Goal: Find specific page/section: Find specific page/section

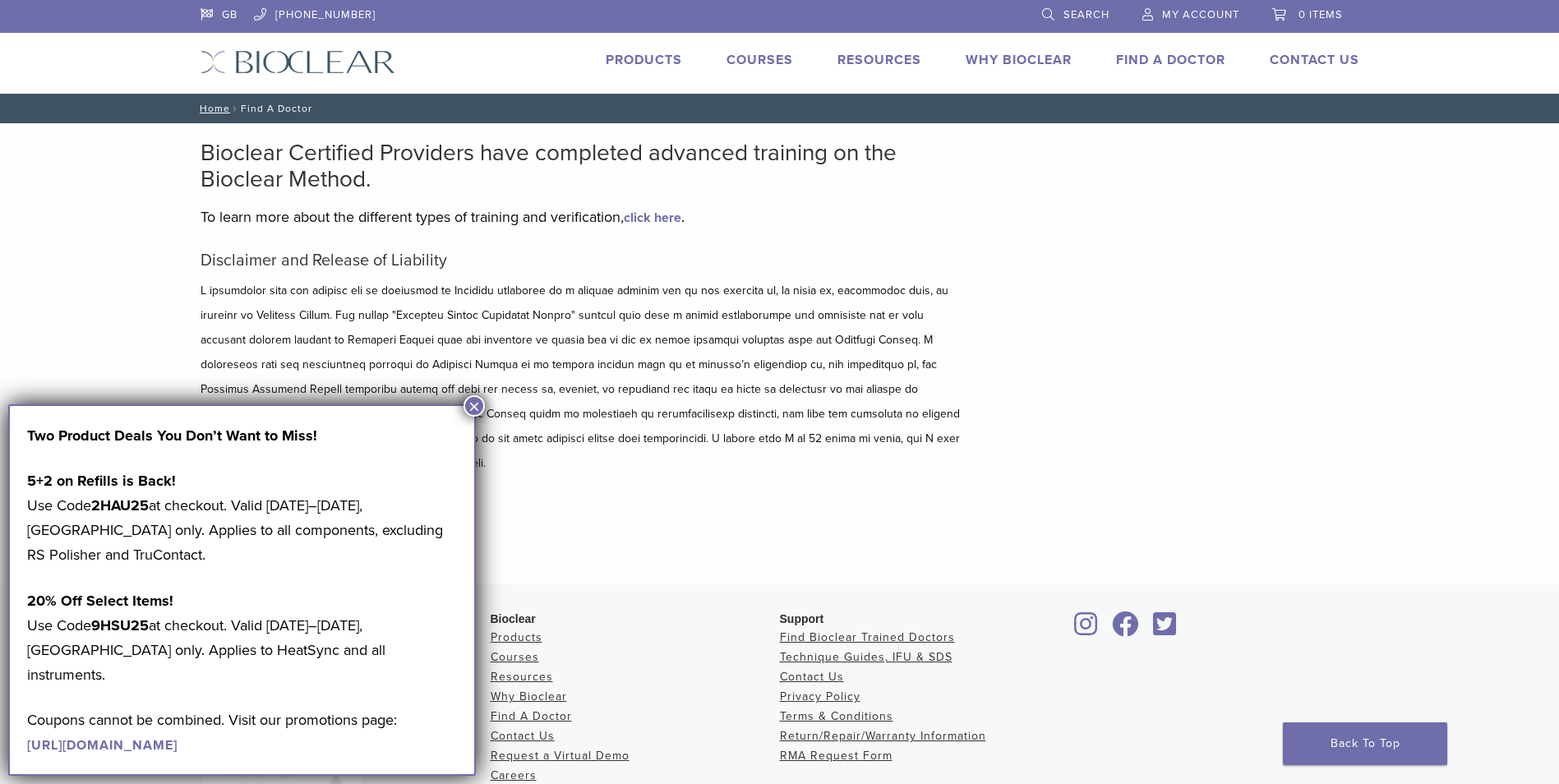
click at [471, 401] on button "×" at bounding box center [474, 406] width 21 height 21
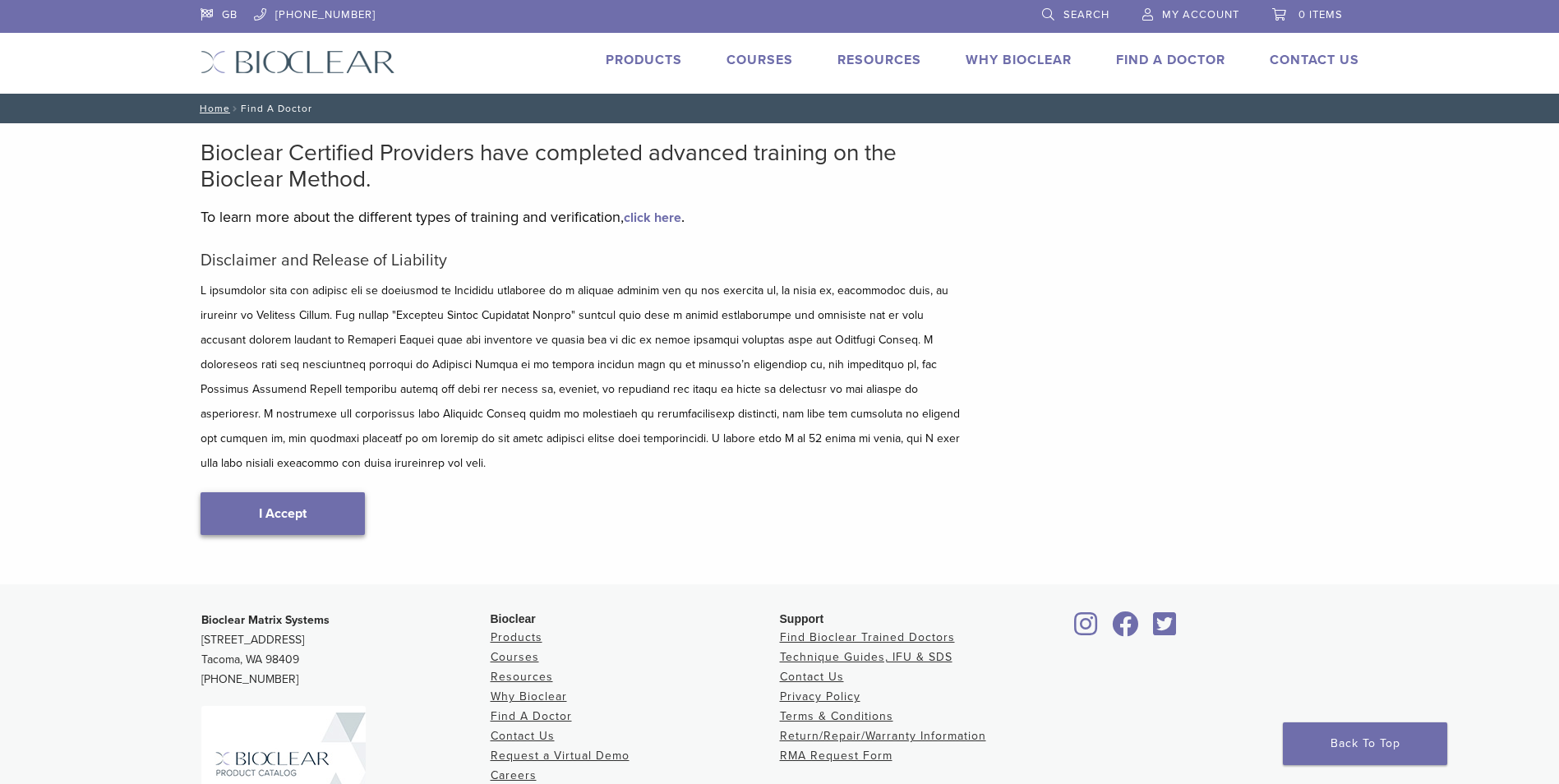
click at [282, 492] on link "I Accept" at bounding box center [282, 514] width 164 height 43
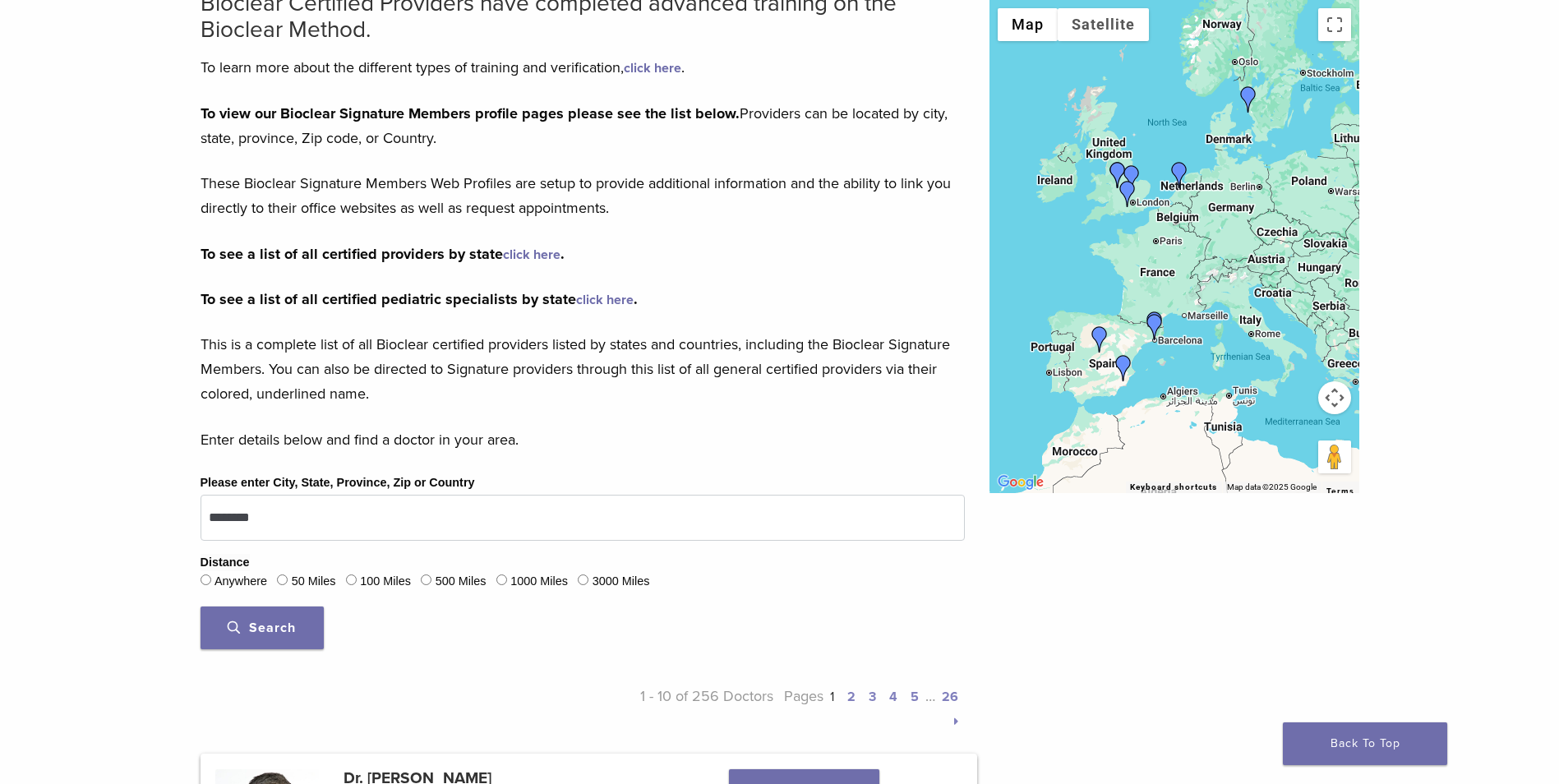
scroll to position [164, 0]
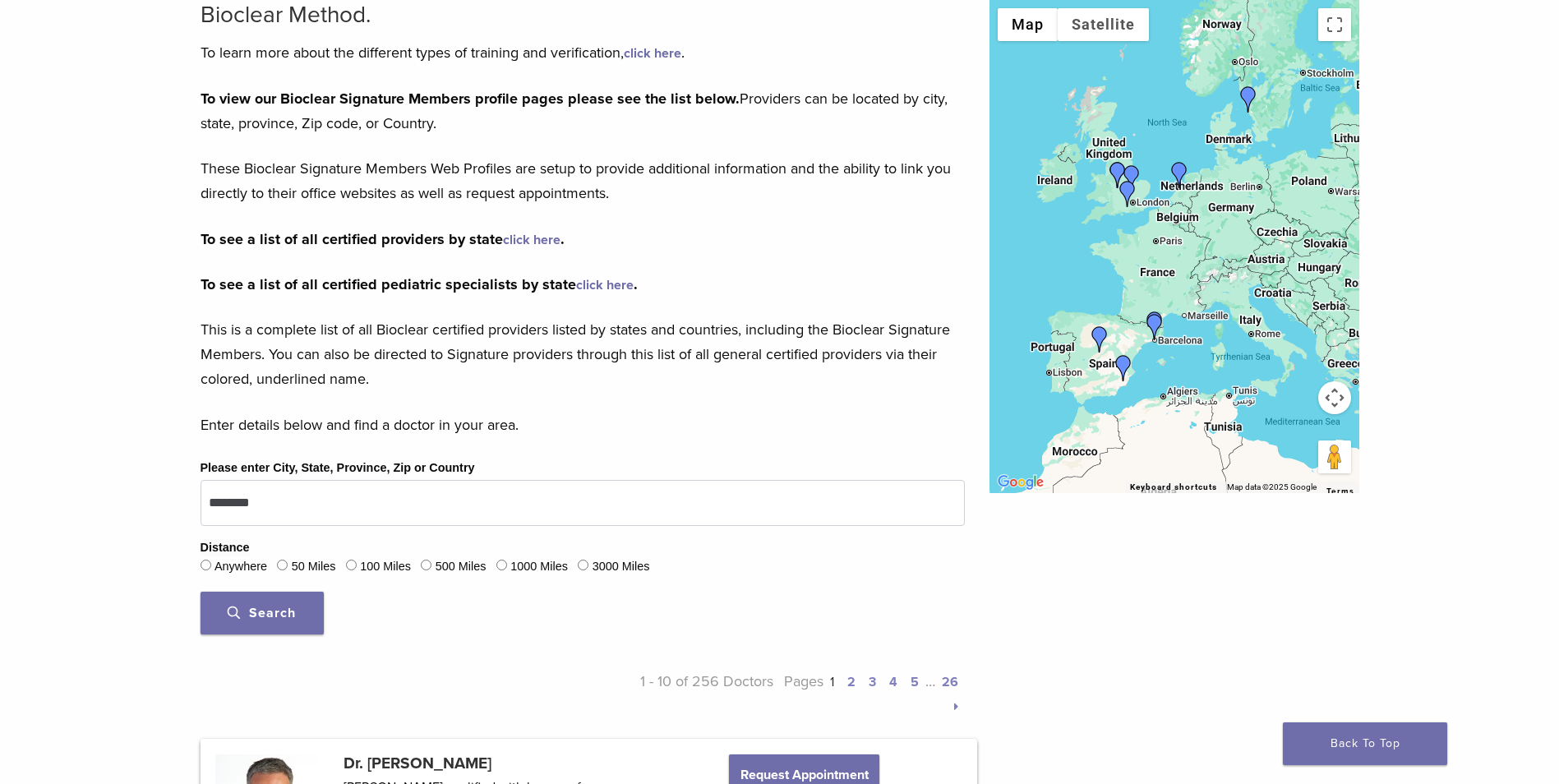
click at [260, 611] on span "Search" at bounding box center [262, 612] width 68 height 16
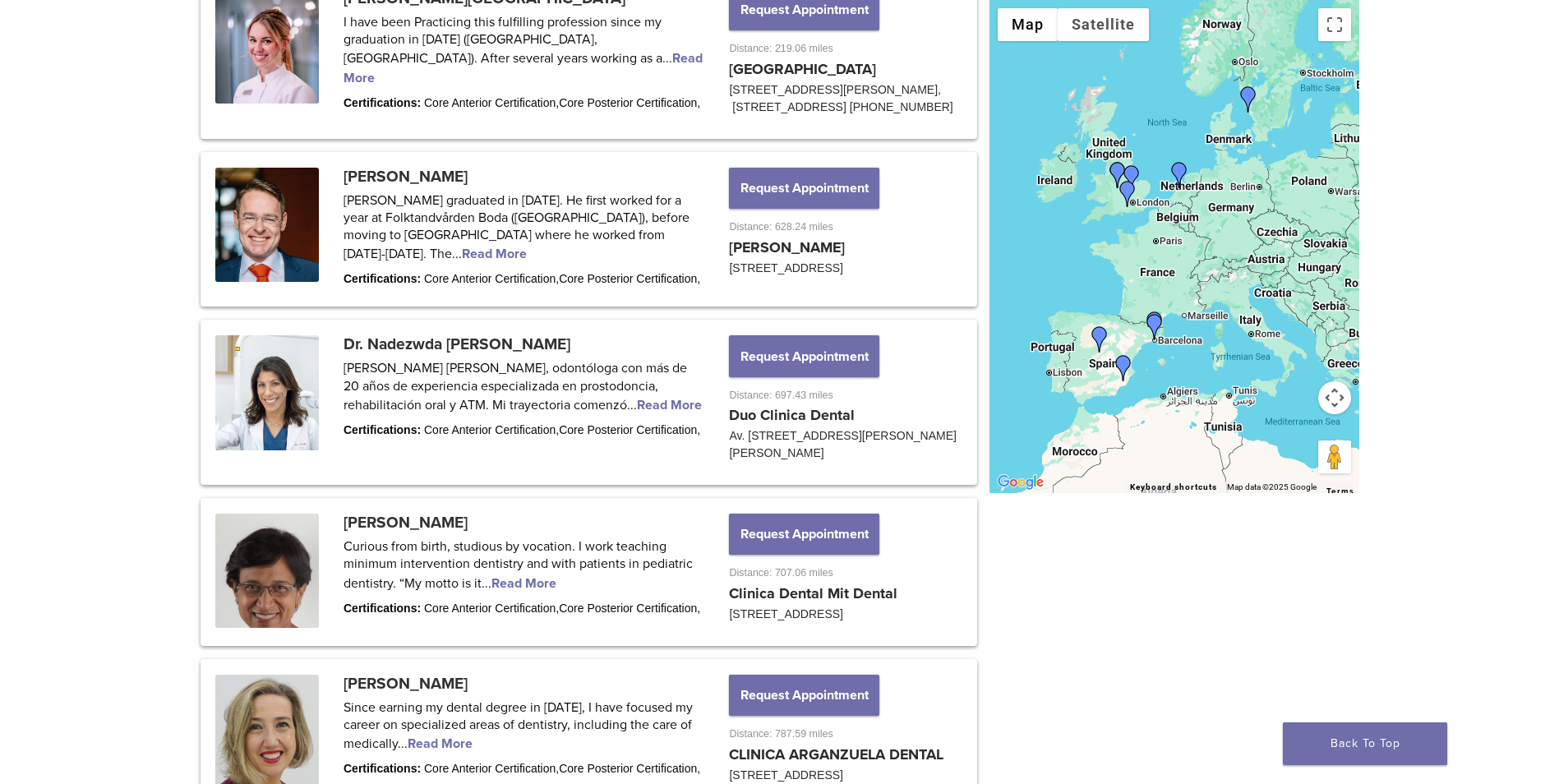
scroll to position [1643, 0]
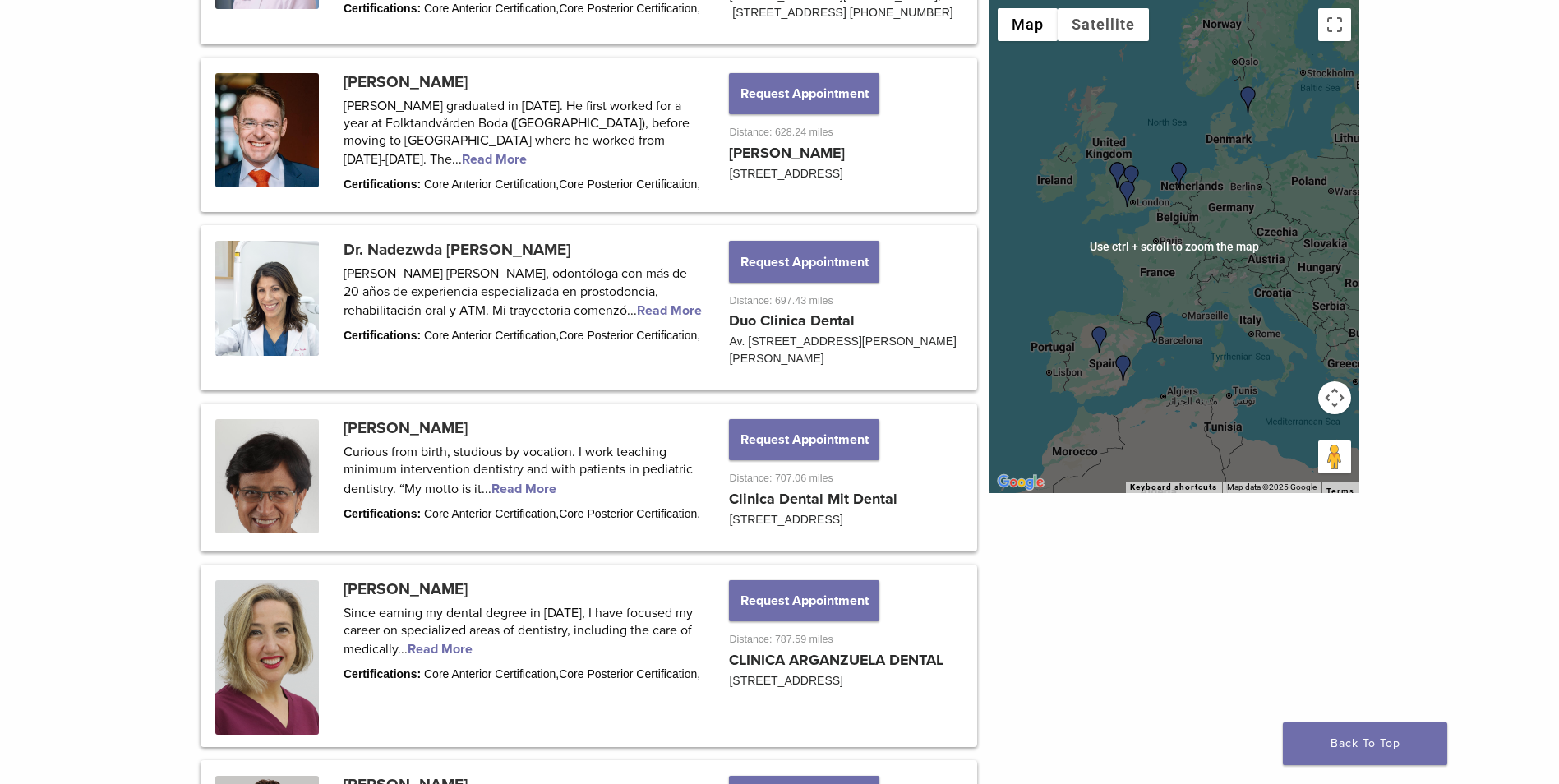
click at [1122, 190] on img "Dr. Richard Brooks" at bounding box center [1127, 193] width 26 height 26
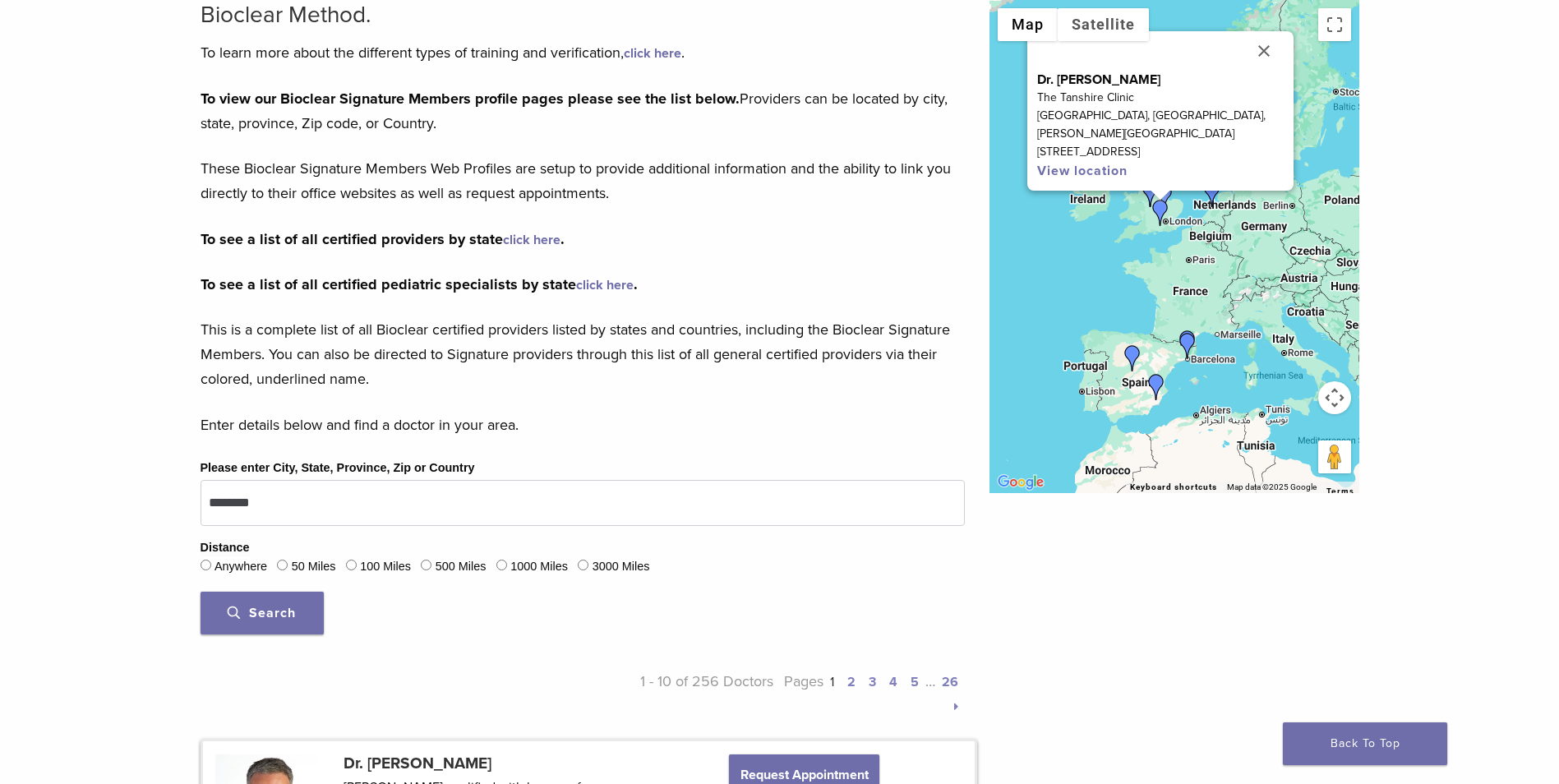
scroll to position [164, 0]
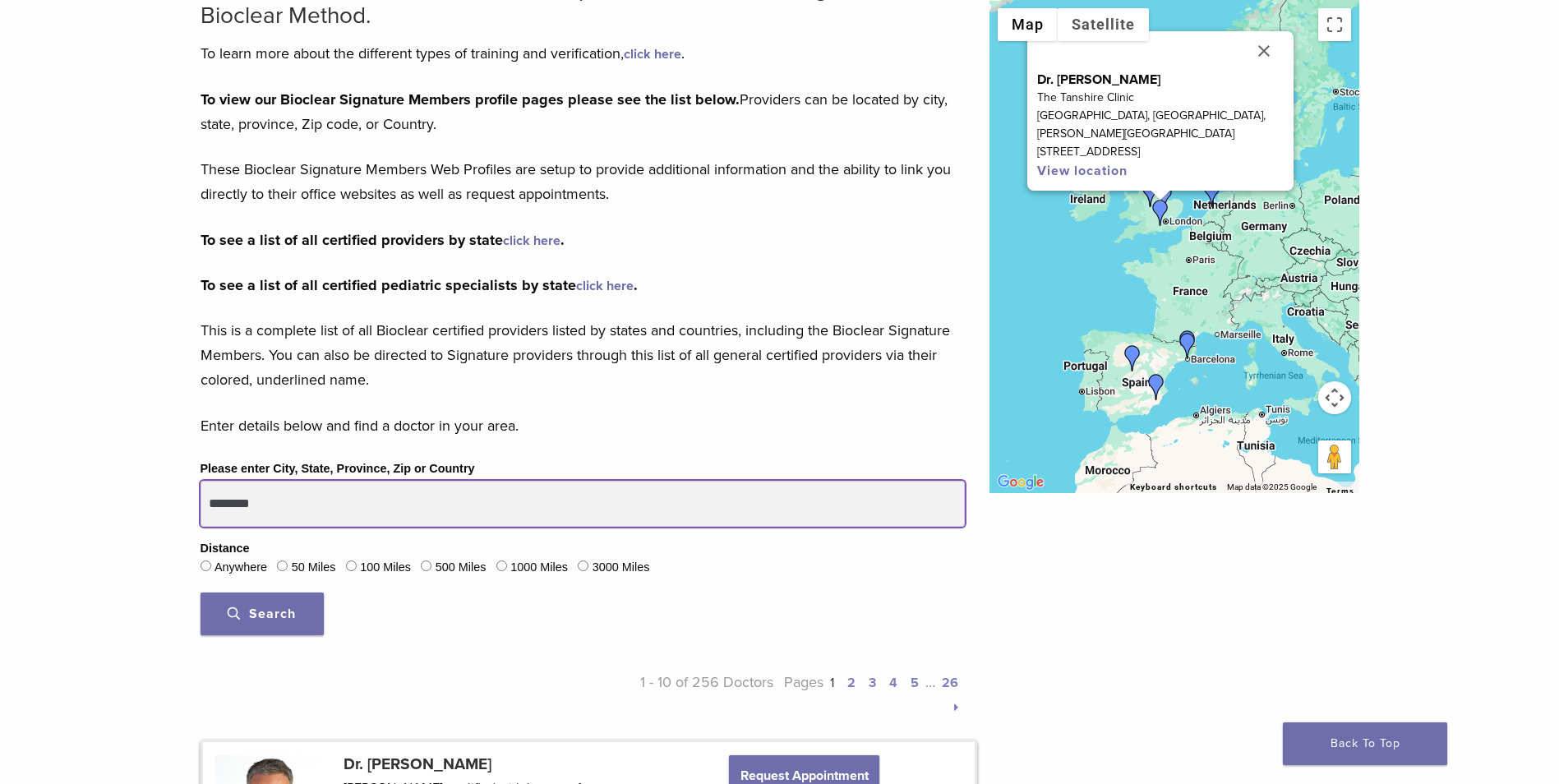
drag, startPoint x: 304, startPoint y: 494, endPoint x: 197, endPoint y: 494, distance: 107.0
click at [197, 494] on div "Please enter City, State, Province, Zip or Country ******** Distance Anywhere 5…" at bounding box center [583, 552] width 789 height 189
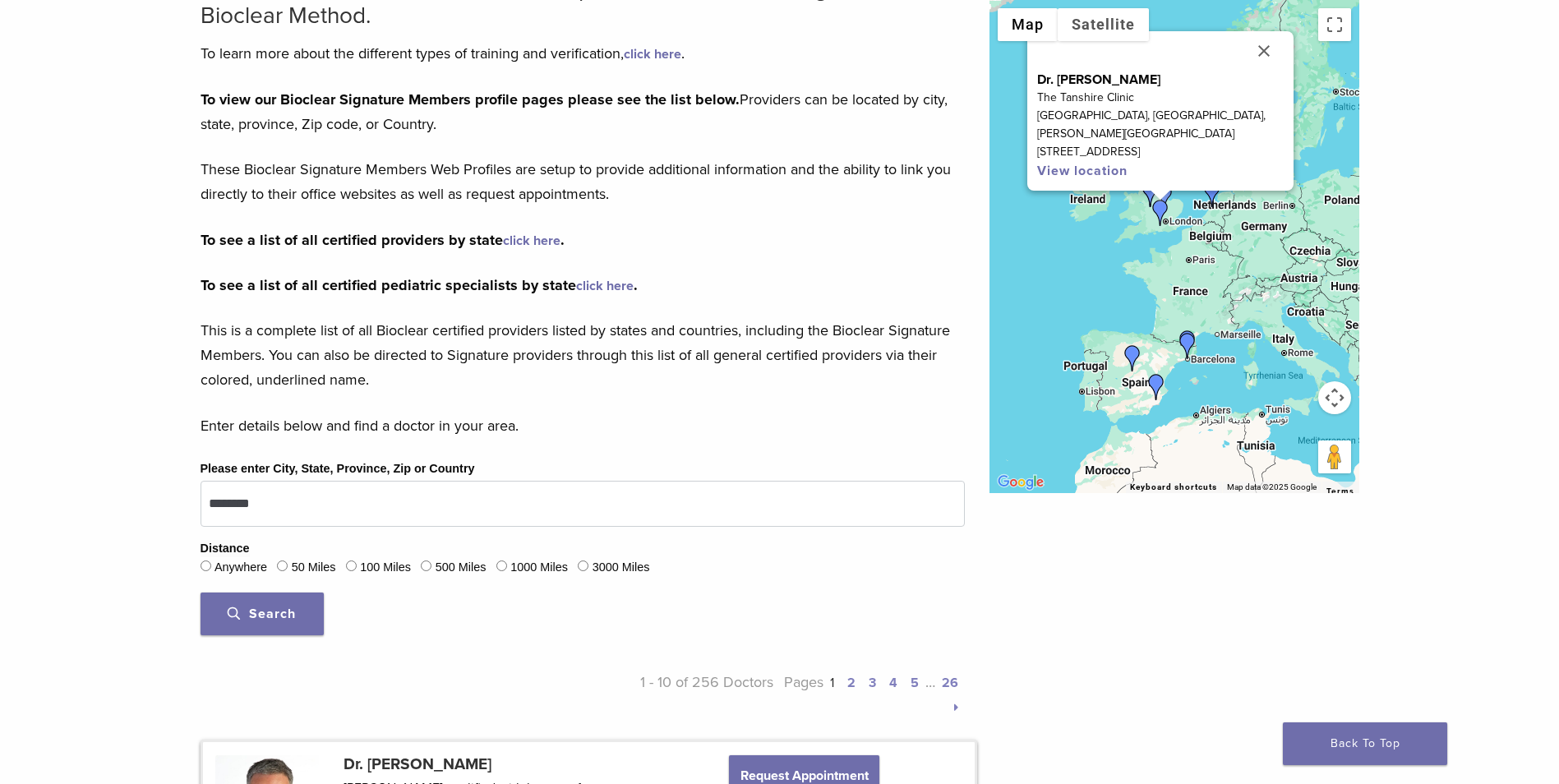
click at [266, 614] on span "Search" at bounding box center [262, 613] width 68 height 16
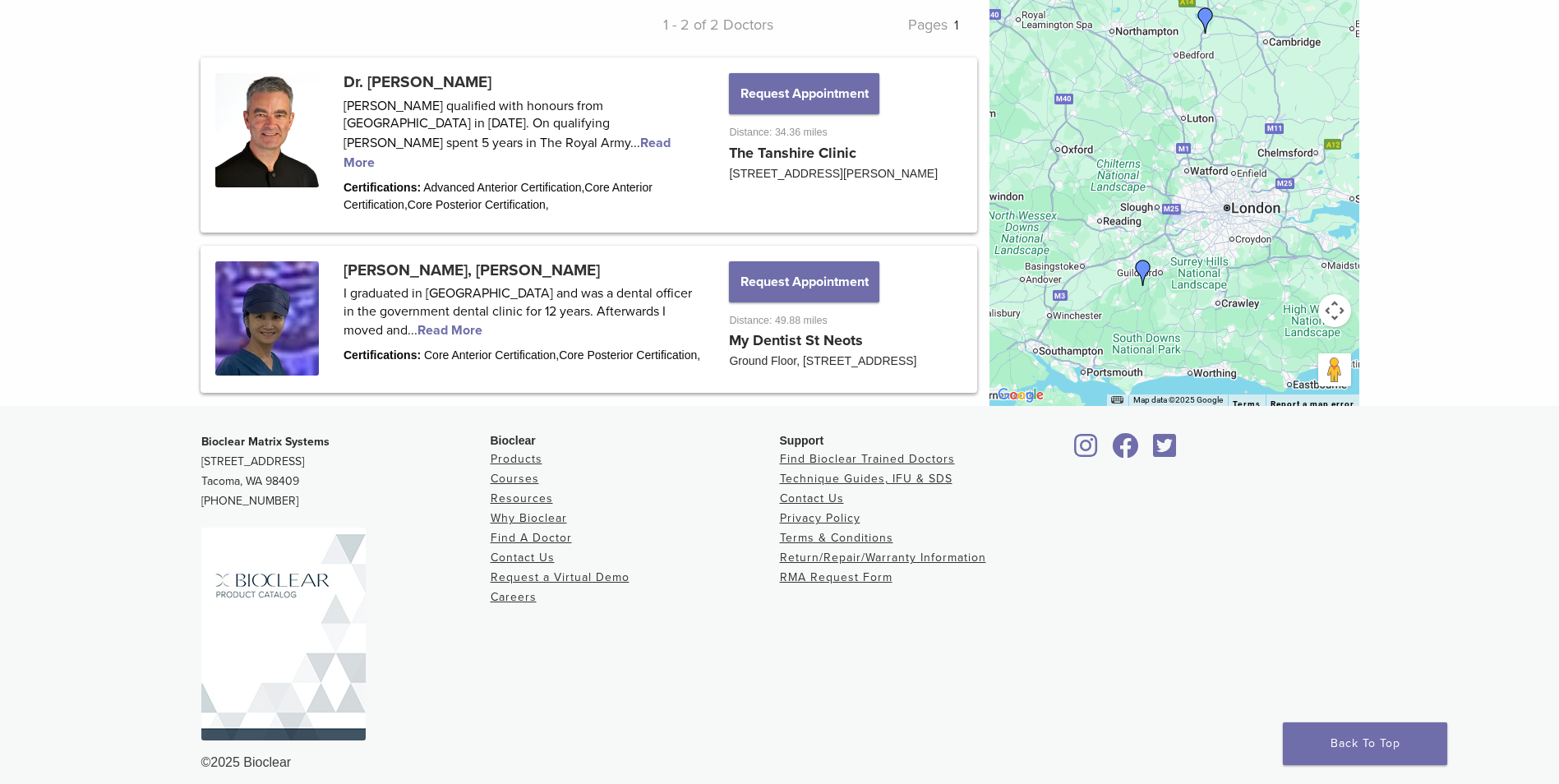
scroll to position [0, 0]
